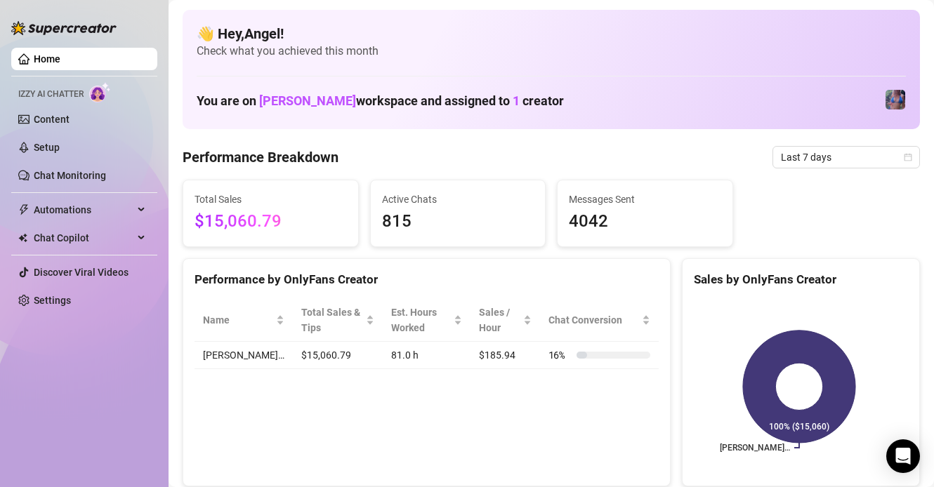
click at [37, 65] on link "Home" at bounding box center [47, 58] width 27 height 11
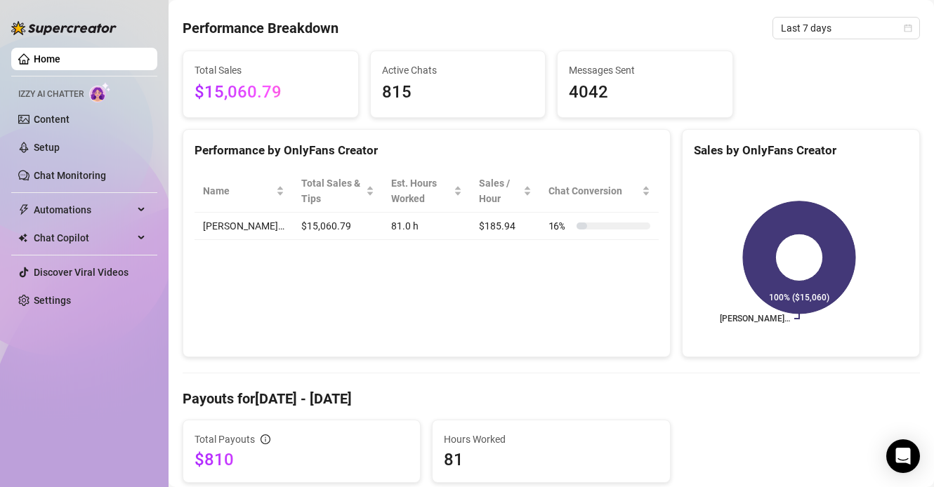
click at [832, 37] on span "Last 7 days" at bounding box center [846, 28] width 131 height 21
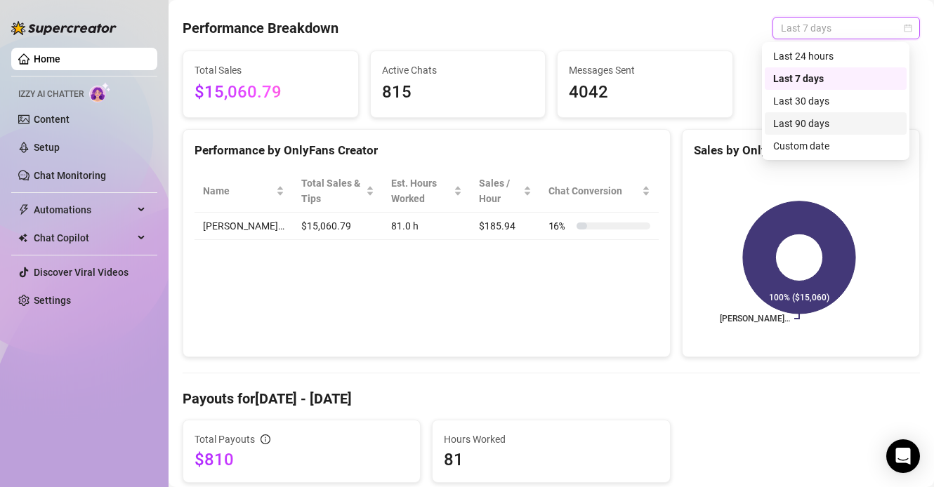
click at [804, 132] on div "Last 90 days" at bounding box center [836, 123] width 142 height 22
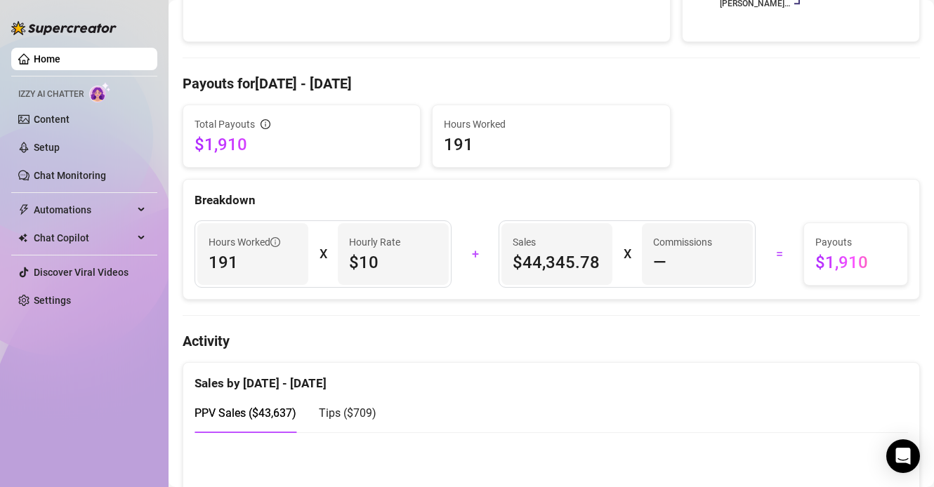
scroll to position [0, 0]
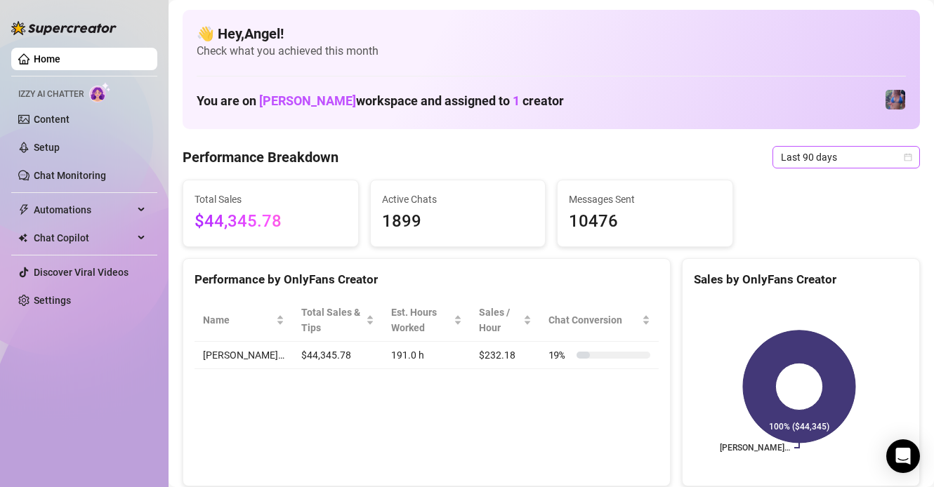
click at [811, 155] on span "Last 90 days" at bounding box center [846, 157] width 131 height 21
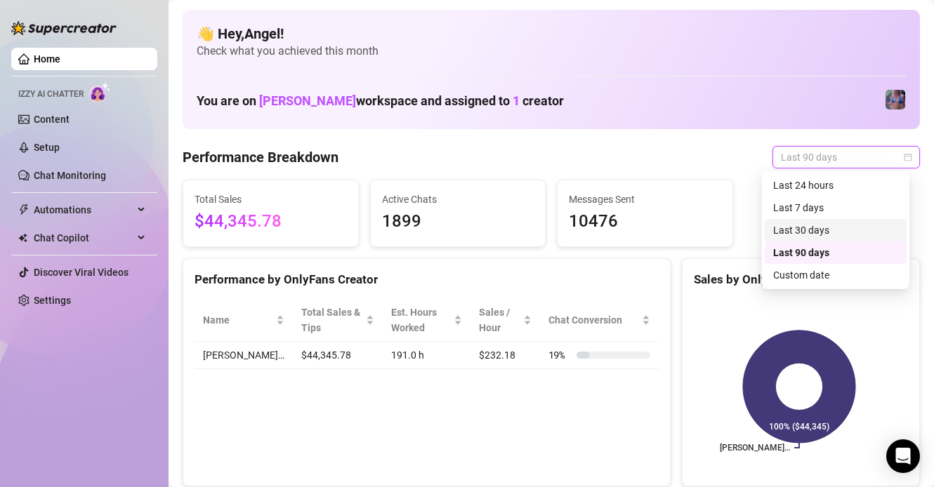
click at [808, 232] on div "Last 30 days" at bounding box center [835, 230] width 125 height 15
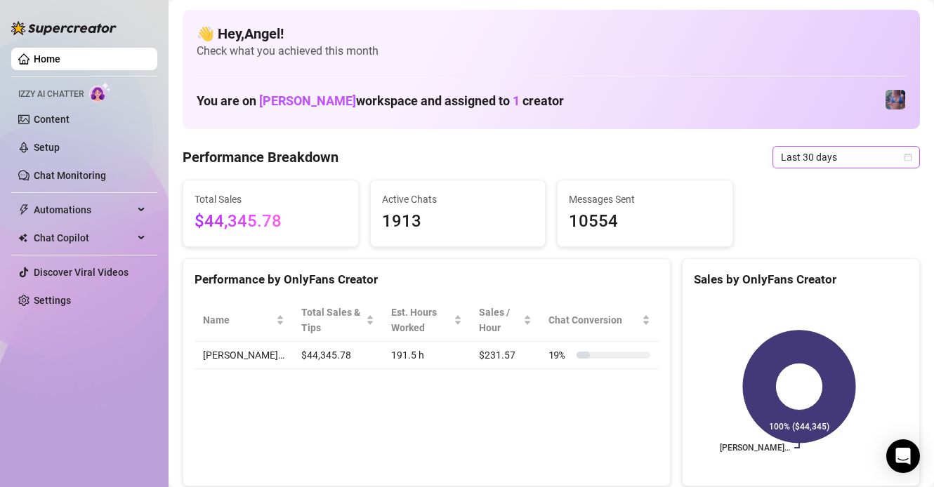
click at [830, 154] on span "Last 30 days" at bounding box center [846, 157] width 131 height 21
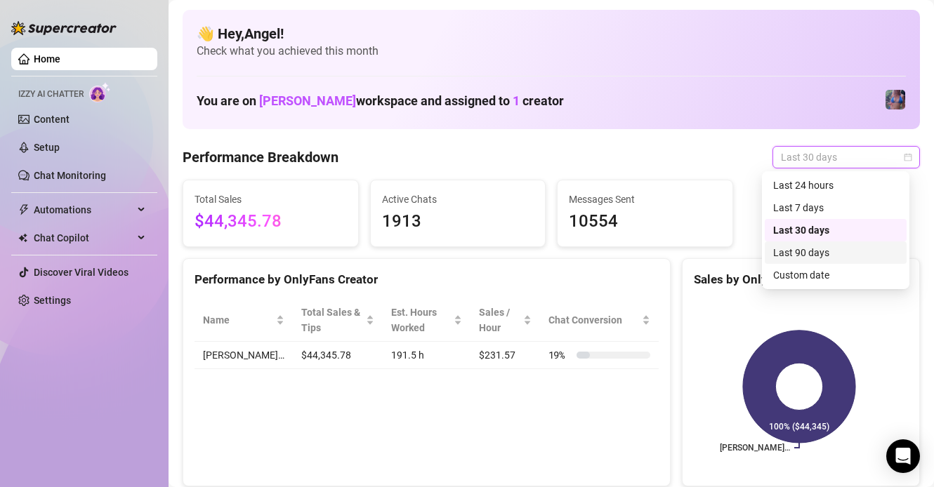
click at [815, 248] on div "Last 90 days" at bounding box center [835, 252] width 125 height 15
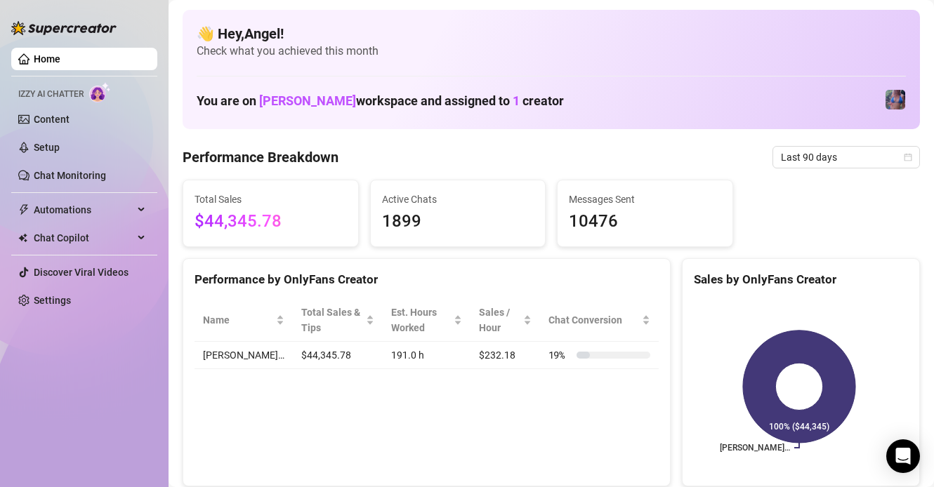
click at [34, 53] on link "Home" at bounding box center [47, 58] width 27 height 11
click at [789, 155] on span "Last 7 days" at bounding box center [846, 157] width 131 height 21
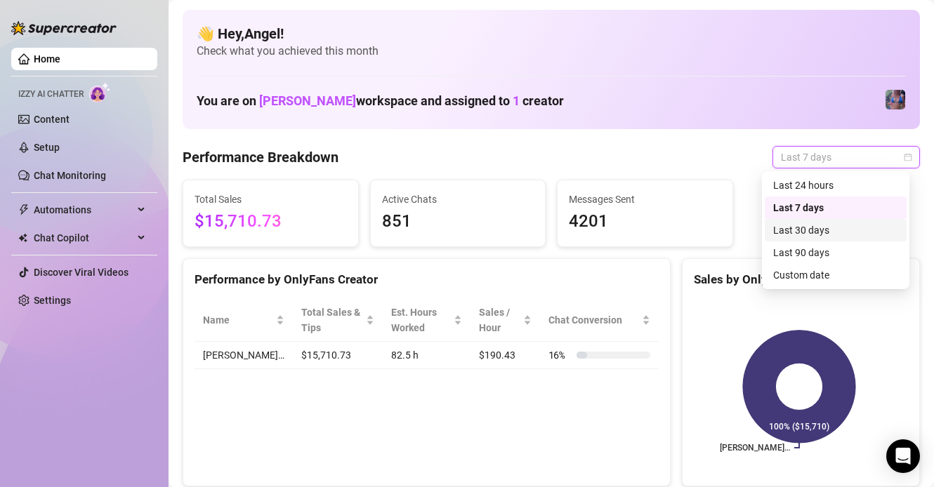
click at [823, 228] on div "Last 30 days" at bounding box center [835, 230] width 125 height 15
click at [803, 159] on span "Last 30 days" at bounding box center [846, 157] width 131 height 21
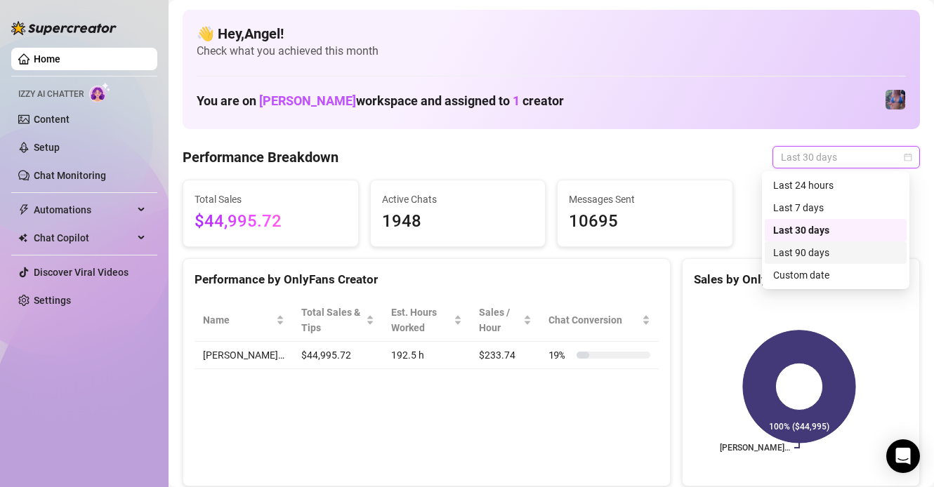
click at [812, 251] on div "Last 90 days" at bounding box center [835, 252] width 125 height 15
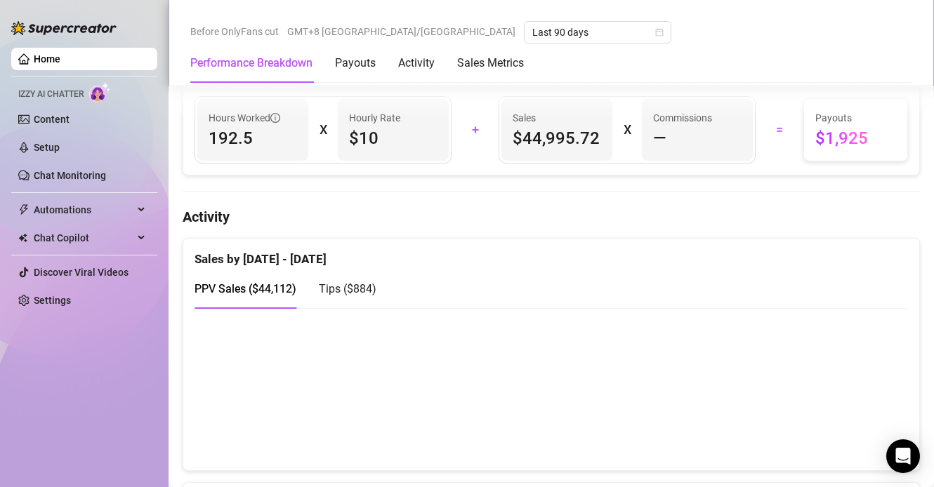
scroll to position [572, 0]
